Goal: Use online tool/utility: Utilize a website feature to perform a specific function

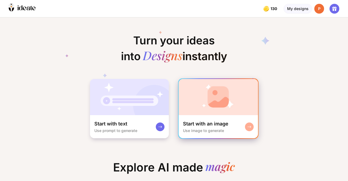
click at [209, 101] on img at bounding box center [218, 97] width 79 height 36
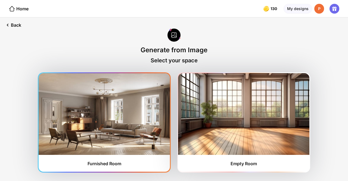
click at [112, 120] on img at bounding box center [104, 114] width 131 height 82
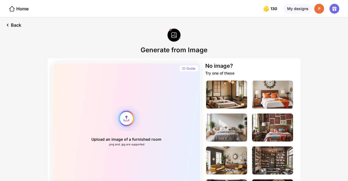
click at [123, 116] on div "Upload an image of a furnished room .png and .jpg are supported" at bounding box center [126, 126] width 149 height 126
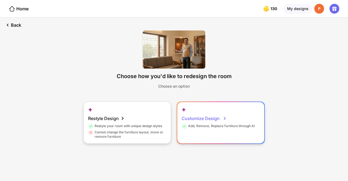
click at [202, 119] on div "Customize Design" at bounding box center [204, 118] width 45 height 11
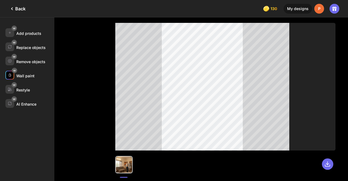
click at [28, 77] on div "Wall paint" at bounding box center [25, 75] width 18 height 5
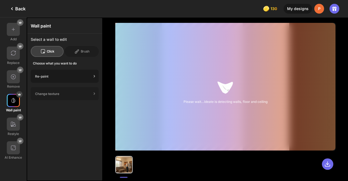
click at [90, 75] on div "Re-paint" at bounding box center [63, 76] width 57 height 4
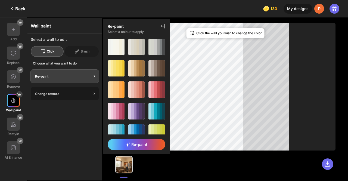
click at [80, 95] on div "Change texture" at bounding box center [65, 93] width 68 height 13
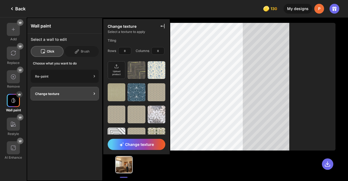
click at [79, 75] on div "Re-paint" at bounding box center [63, 76] width 57 height 4
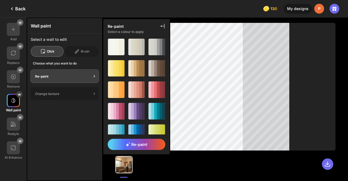
click at [70, 111] on div "Wall paint Select a wall to edit Click Brush Choose what you want to do Re-pain…" at bounding box center [64, 99] width 75 height 162
click at [135, 110] on div at bounding box center [135, 111] width 3 height 17
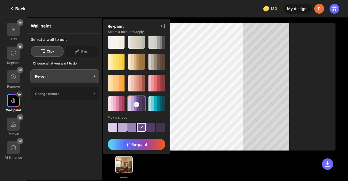
click at [119, 126] on div at bounding box center [122, 127] width 9 height 9
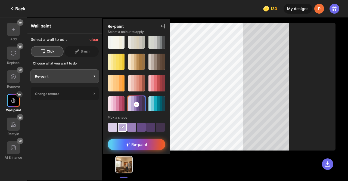
click at [133, 147] on div "Re-paint" at bounding box center [137, 144] width 58 height 11
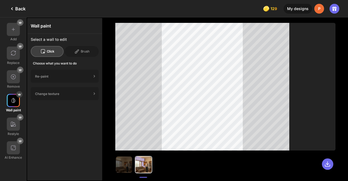
click at [266, 162] on div at bounding box center [225, 161] width 220 height 23
click at [15, 125] on img at bounding box center [13, 123] width 5 height 5
